Goal: Task Accomplishment & Management: Use online tool/utility

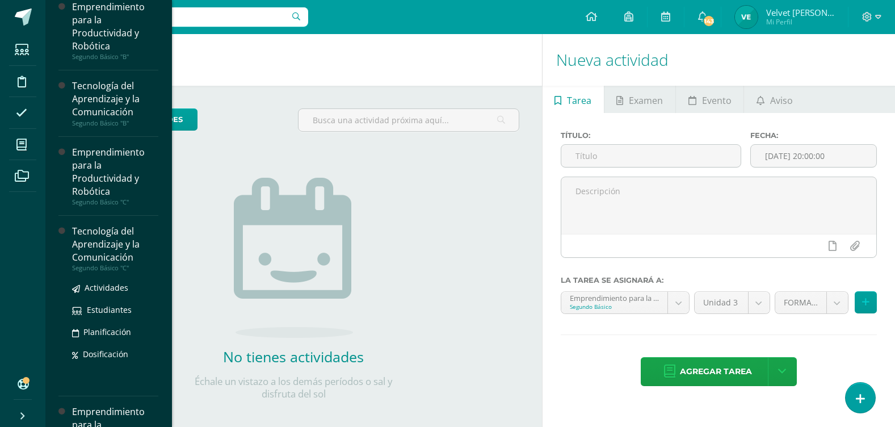
scroll to position [155, 0]
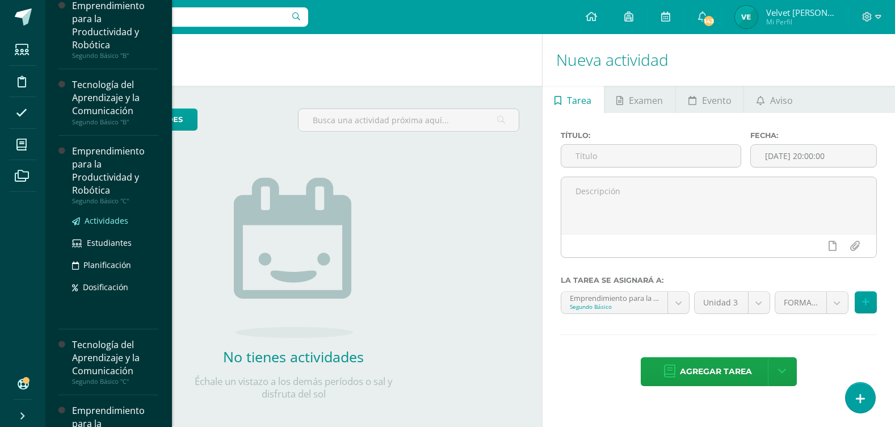
click at [118, 216] on span "Actividades" at bounding box center [107, 220] width 44 height 11
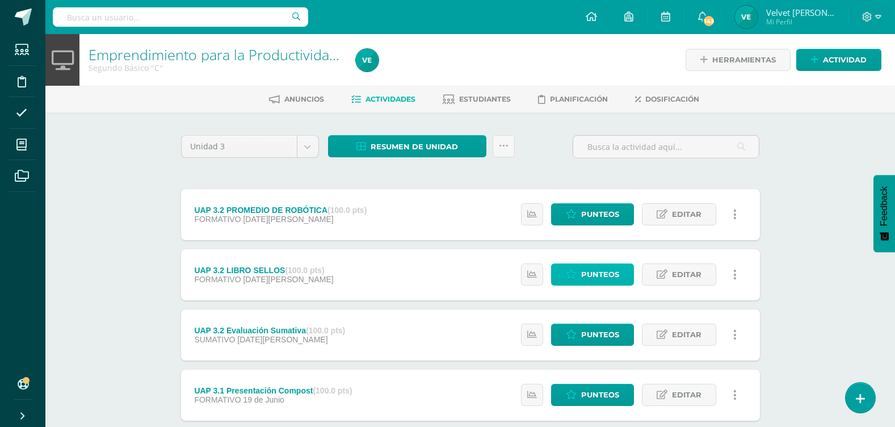
click at [599, 274] on span "Punteos" at bounding box center [600, 274] width 38 height 21
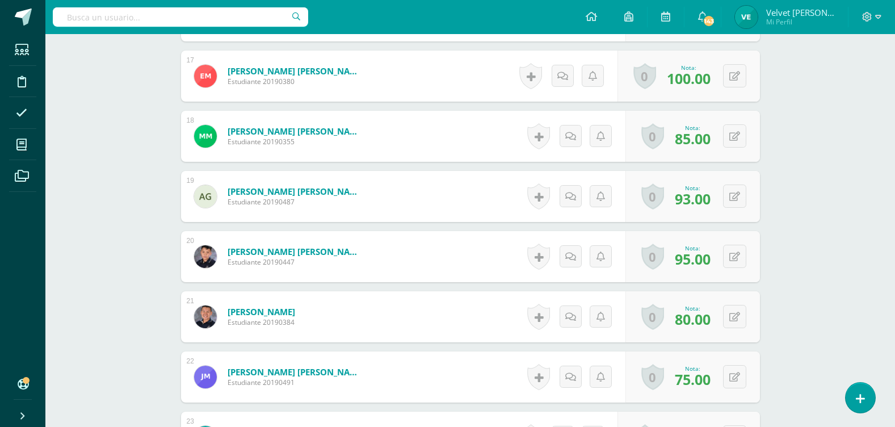
scroll to position [1308, 0]
click at [734, 372] on button at bounding box center [734, 376] width 23 height 23
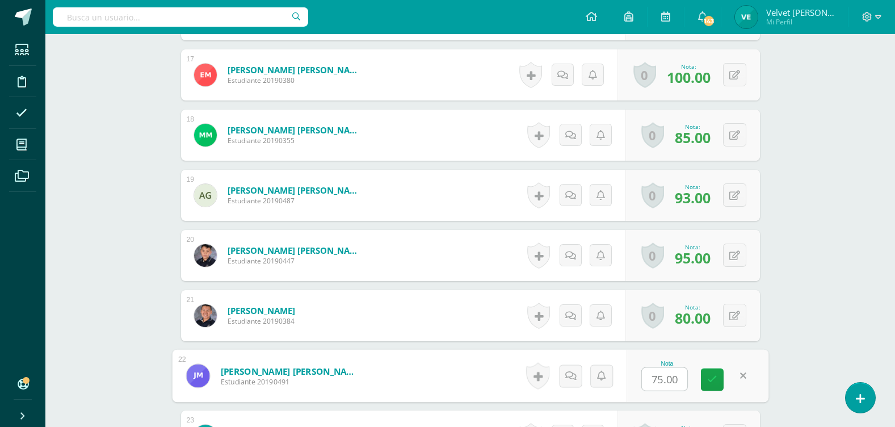
scroll to position [1309, 0]
type input "80"
click at [715, 375] on icon at bounding box center [713, 379] width 10 height 10
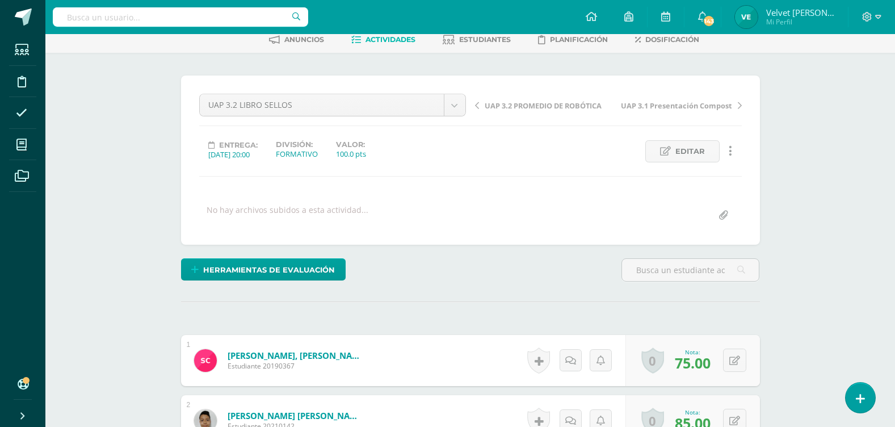
scroll to position [0, 0]
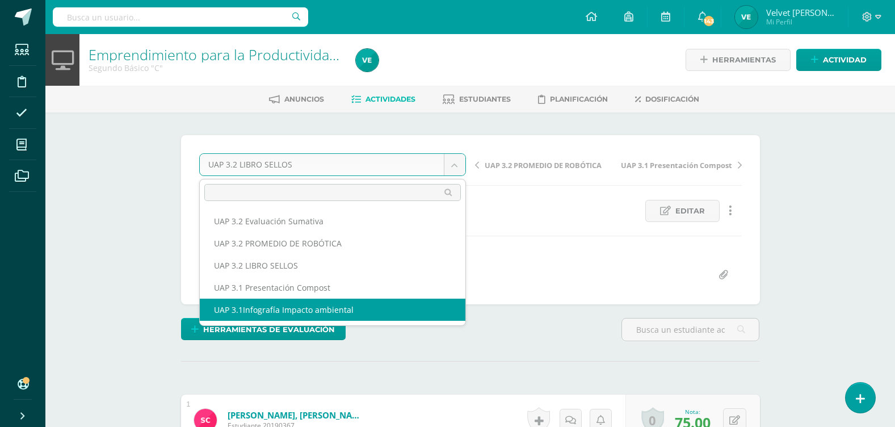
select select "/dashboard/teacher/grade-activity/223039/"
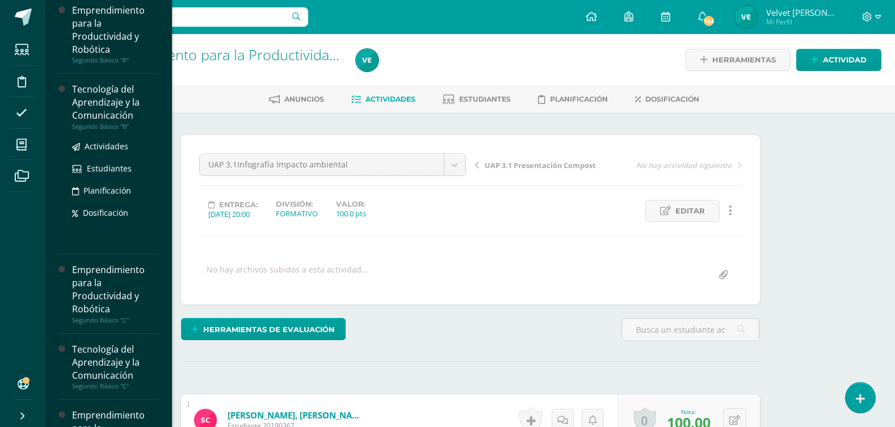
scroll to position [170, 0]
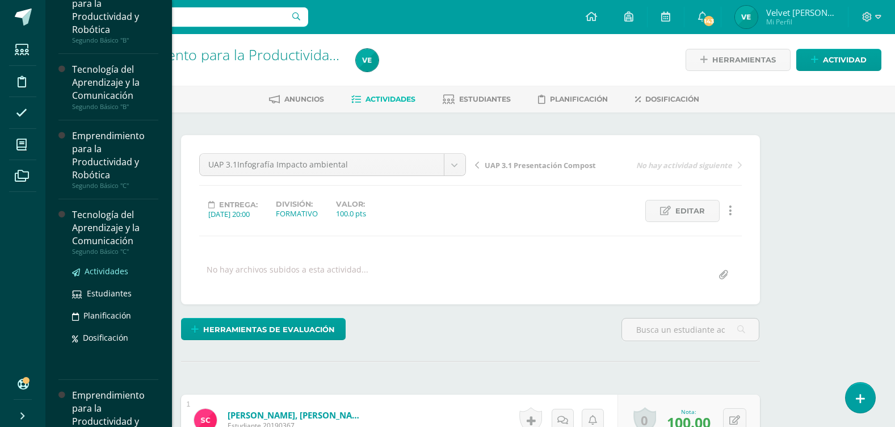
click at [99, 269] on span "Actividades" at bounding box center [107, 271] width 44 height 11
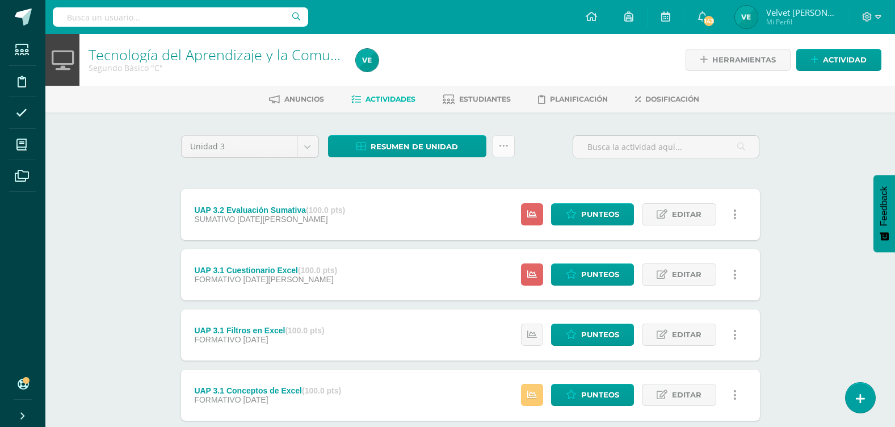
click at [505, 152] on link at bounding box center [504, 146] width 22 height 22
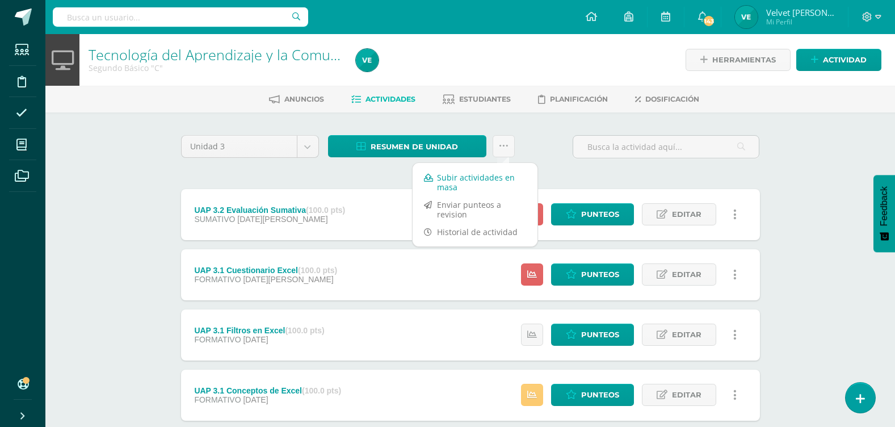
click at [471, 176] on link "Subir actividades en masa" at bounding box center [475, 182] width 125 height 27
